Goal: Task Accomplishment & Management: Use online tool/utility

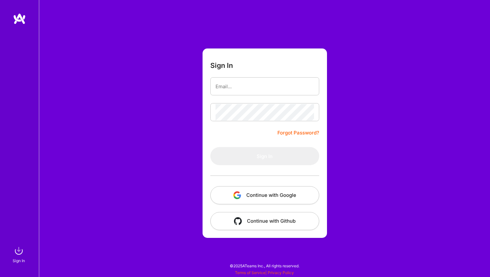
click at [280, 199] on button "Continue with Google" at bounding box center [264, 195] width 109 height 18
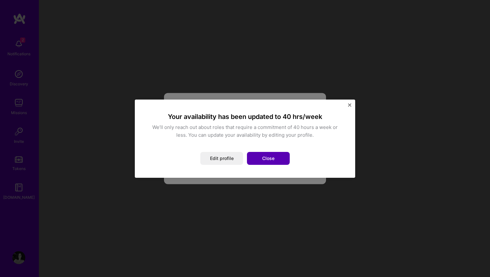
click at [271, 160] on button "Close" at bounding box center [268, 158] width 43 height 13
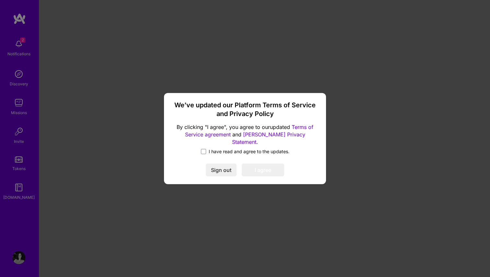
click at [206, 149] on label "I have read and agree to the updates." at bounding box center [245, 152] width 88 height 6
click at [0, 0] on input "I have read and agree to the updates." at bounding box center [0, 0] width 0 height 0
click at [263, 164] on button "I agree" at bounding box center [263, 170] width 42 height 13
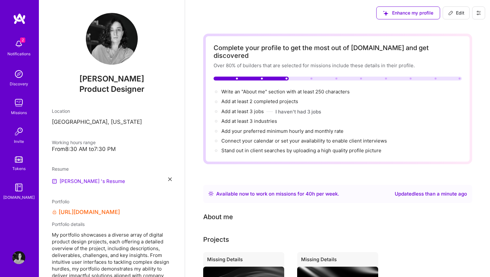
click at [20, 40] on span "2" at bounding box center [22, 40] width 5 height 5
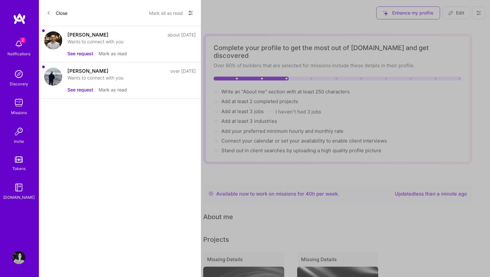
click at [91, 45] on div "Wants to connect with you" at bounding box center [131, 41] width 128 height 7
click at [90, 37] on div "[PERSON_NAME]" at bounding box center [87, 34] width 41 height 7
click at [62, 41] on div "[PERSON_NAME] about [DATE] Wants to connect with you See request [PERSON_NAME] …" at bounding box center [120, 44] width 162 height 36
click at [56, 50] on div at bounding box center [53, 41] width 18 height 20
click at [81, 54] on button "See request" at bounding box center [80, 53] width 26 height 7
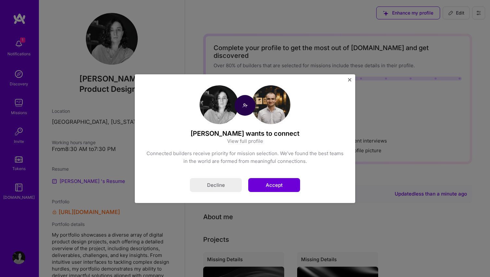
click at [279, 186] on button "Accept" at bounding box center [274, 185] width 52 height 14
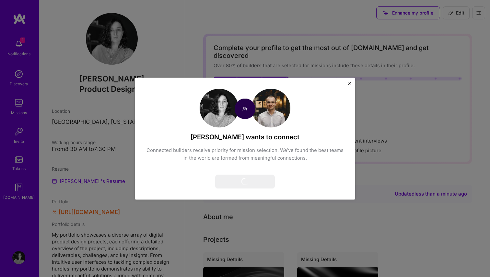
click at [16, 35] on div "[PERSON_NAME] wants to connect Connected builders receive priority for mission …" at bounding box center [245, 138] width 490 height 277
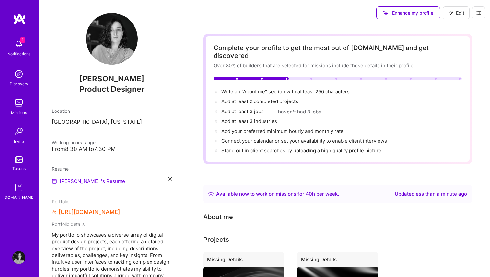
click at [17, 22] on img at bounding box center [19, 19] width 13 height 12
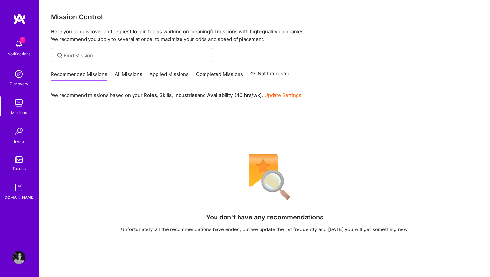
click at [24, 80] on img at bounding box center [18, 74] width 13 height 13
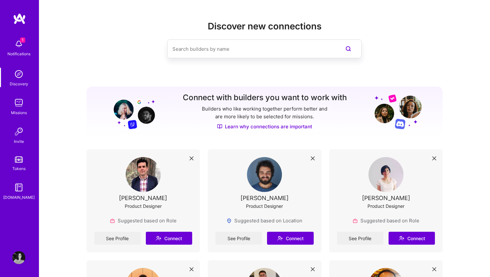
click at [204, 57] on input at bounding box center [251, 49] width 158 height 17
type input "o"
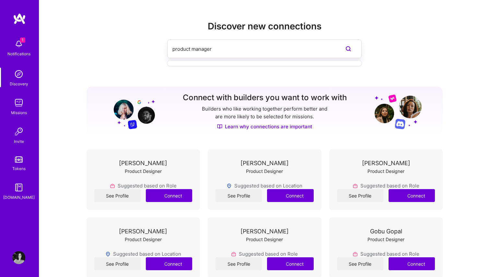
type input "product manager"
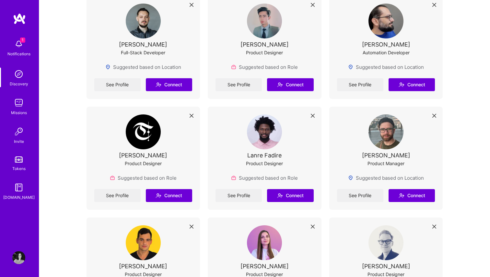
scroll to position [939, 0]
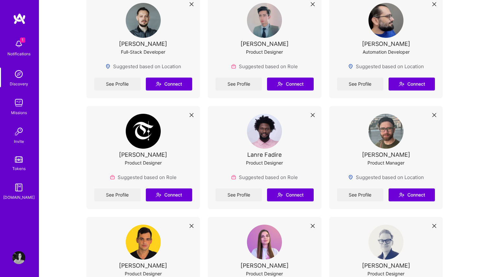
click at [19, 41] on img at bounding box center [18, 44] width 13 height 13
click at [20, 15] on img at bounding box center [19, 19] width 13 height 12
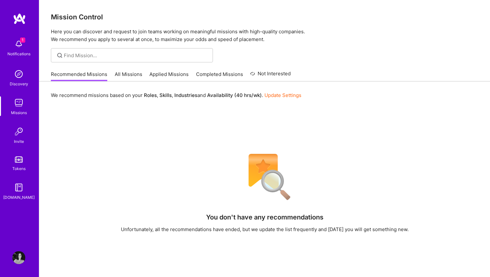
click at [131, 75] on link "All Missions" at bounding box center [129, 76] width 28 height 11
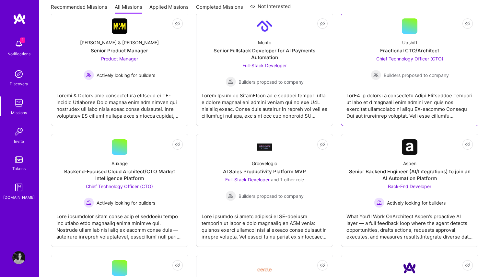
scroll to position [119, 0]
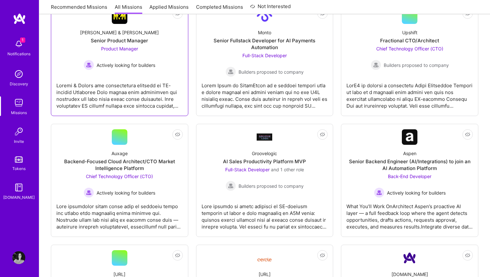
click at [156, 63] on div "[PERSON_NAME] & [PERSON_NAME] Senior Product Manager Product Manager Actively l…" at bounding box center [119, 47] width 126 height 46
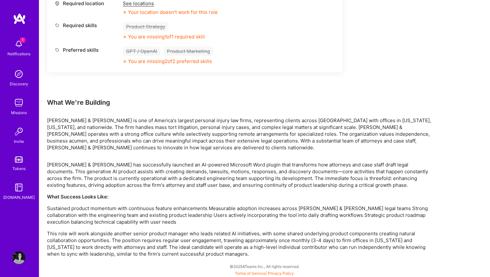
scroll to position [317, 0]
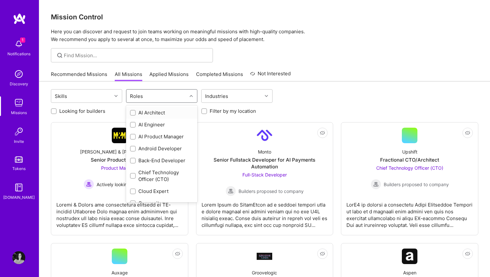
click at [160, 101] on div "Roles" at bounding box center [156, 96] width 61 height 13
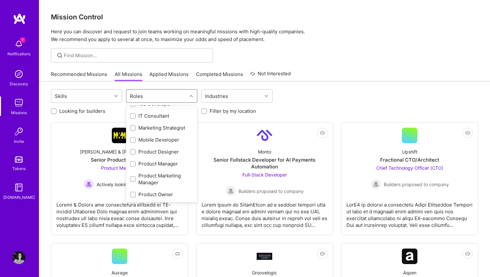
scroll to position [215, 0]
click at [156, 150] on div "Product Designer" at bounding box center [161, 151] width 63 height 7
checkbox input "true"
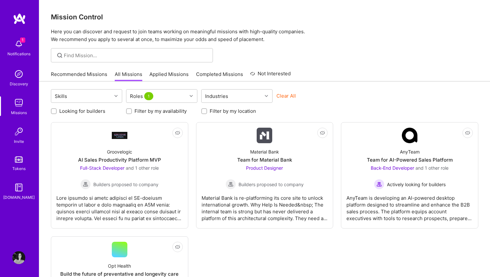
click at [315, 75] on div "Recommended Missions All Missions Applied Missions Completed Missions Not Inter…" at bounding box center [264, 74] width 427 height 14
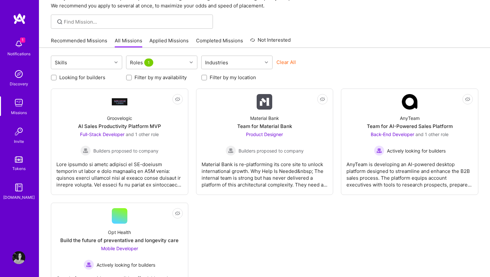
scroll to position [35, 0]
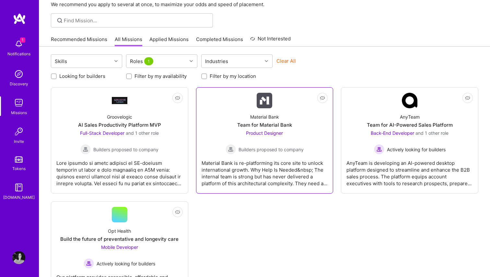
click at [263, 158] on div "Material Bank is re-platforming its core site to unlock international growth. W…" at bounding box center [264, 171] width 126 height 32
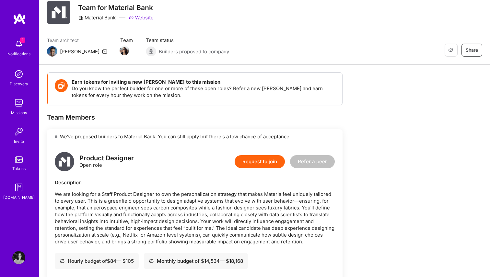
scroll to position [22, 0]
click at [21, 138] on img at bounding box center [18, 131] width 13 height 13
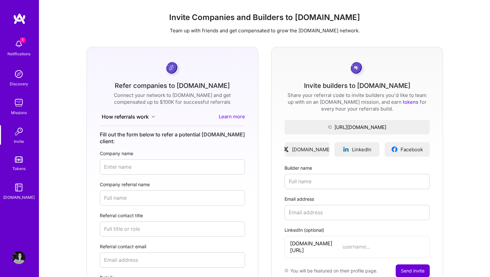
click at [10, 70] on link "Discovery" at bounding box center [19, 78] width 40 height 20
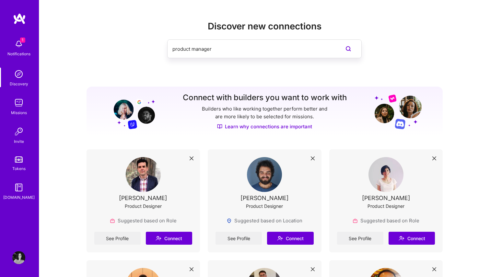
click at [23, 83] on div "Discovery" at bounding box center [19, 84] width 18 height 7
click at [19, 77] on img at bounding box center [18, 74] width 13 height 13
click at [229, 45] on input "product manager" at bounding box center [251, 49] width 158 height 17
click at [203, 47] on input "product manager" at bounding box center [251, 49] width 158 height 17
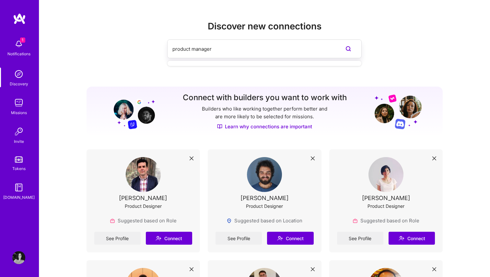
click at [203, 47] on input "product manager" at bounding box center [251, 49] width 158 height 17
click at [24, 119] on div "1 Notifications Discovery Missions Invite Tokens [DOMAIN_NAME]" at bounding box center [19, 118] width 39 height 165
click at [21, 110] on div "Missions" at bounding box center [19, 112] width 16 height 7
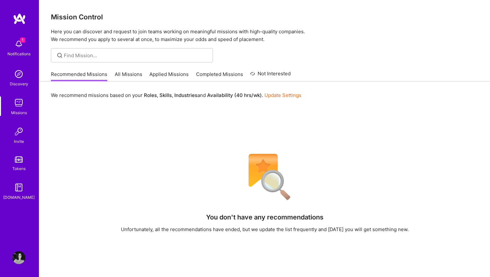
click at [132, 77] on link "All Missions" at bounding box center [129, 76] width 28 height 11
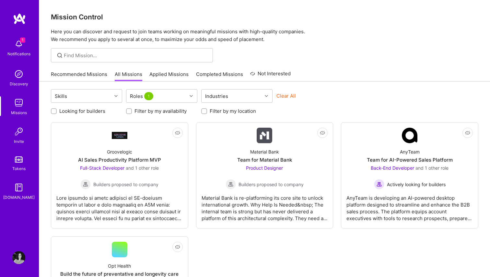
click at [173, 105] on div "Looking for builders Filter by my availability Filter by my location" at bounding box center [264, 110] width 427 height 10
click at [173, 101] on div "Roles 1" at bounding box center [156, 96] width 61 height 13
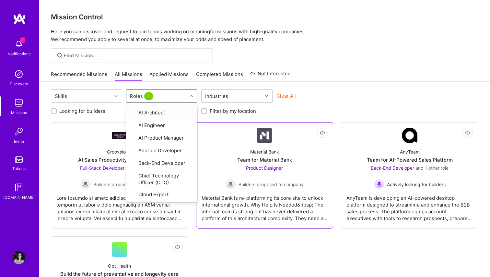
click at [267, 160] on div "Team for Material Bank" at bounding box center [264, 160] width 55 height 7
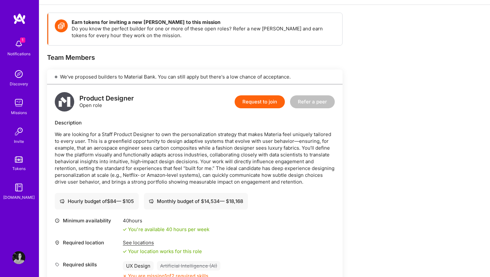
scroll to position [83, 0]
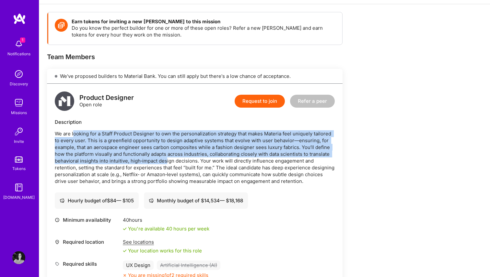
drag, startPoint x: 74, startPoint y: 134, endPoint x: 167, endPoint y: 158, distance: 95.9
click at [167, 158] on p "We are looking for a Staff Product Designer to own the personalization strategy…" at bounding box center [195, 157] width 280 height 54
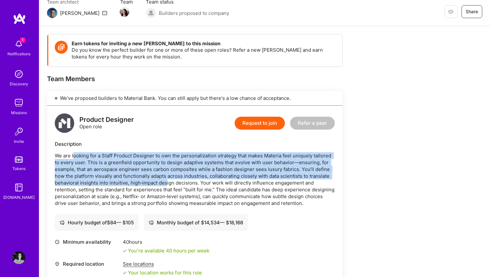
scroll to position [0, 0]
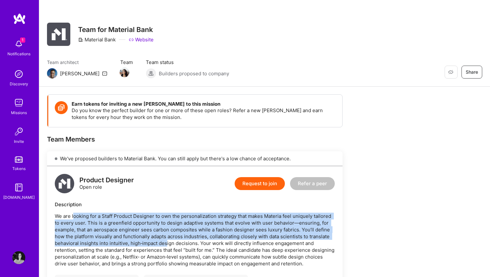
click at [143, 41] on link "Website" at bounding box center [141, 39] width 25 height 7
